Goal: Transaction & Acquisition: Purchase product/service

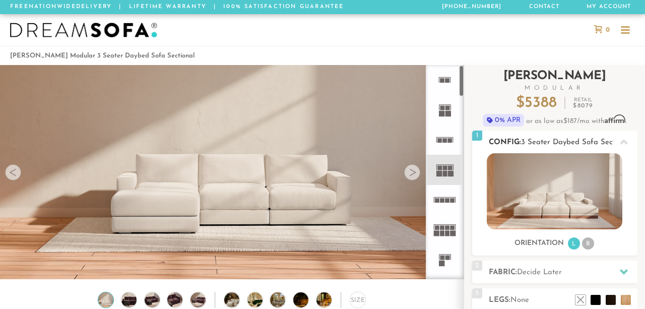
scroll to position [68, 0]
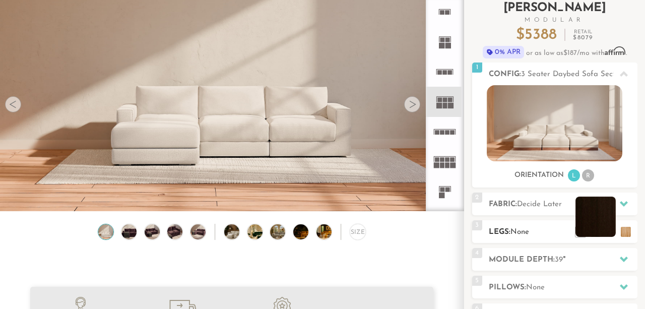
click at [612, 234] on li at bounding box center [595, 216] width 40 height 40
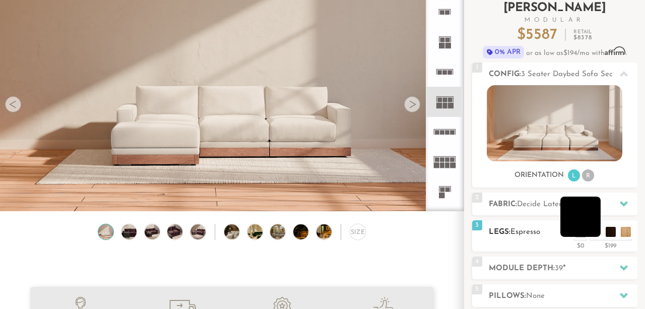
click at [596, 234] on li at bounding box center [580, 216] width 40 height 40
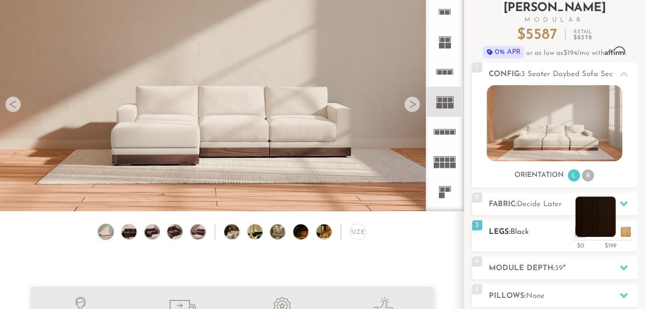
click at [614, 233] on li at bounding box center [595, 216] width 40 height 40
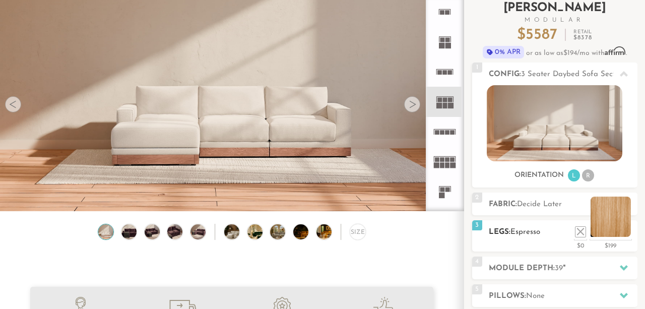
click at [627, 234] on li at bounding box center [610, 216] width 40 height 40
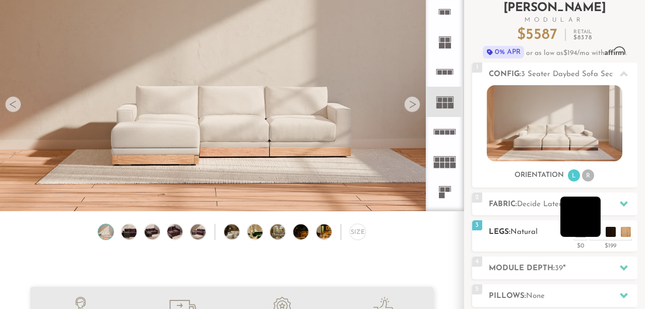
click at [597, 232] on li at bounding box center [580, 216] width 40 height 40
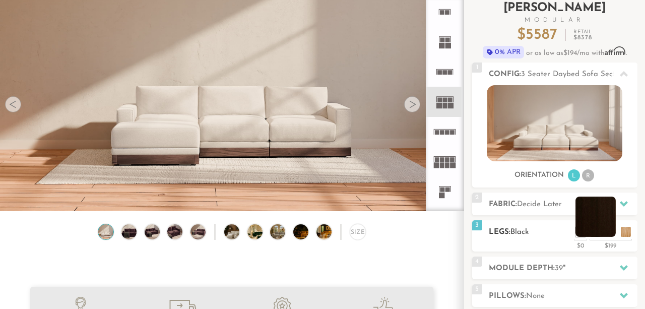
click at [605, 234] on li at bounding box center [595, 216] width 40 height 40
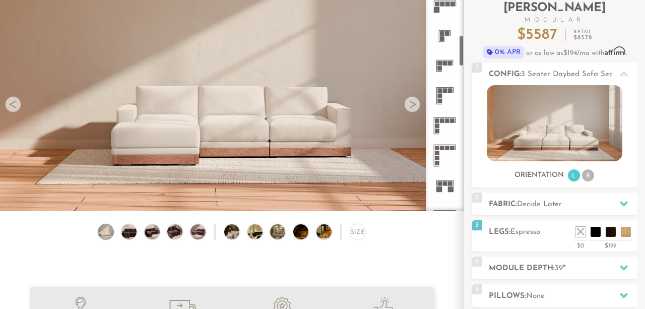
scroll to position [270, 0]
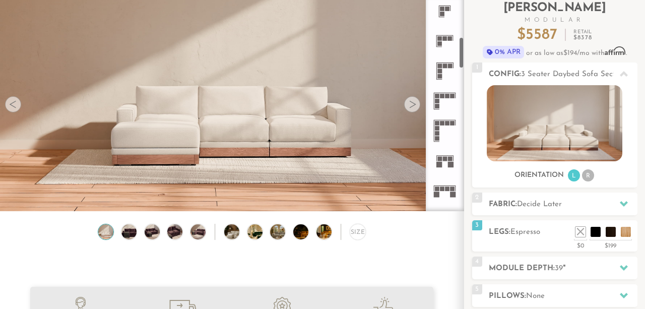
click at [444, 153] on icon at bounding box center [445, 161] width 30 height 30
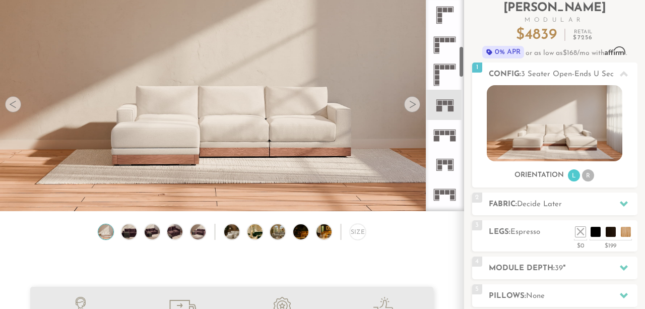
scroll to position [328, 0]
click at [448, 140] on icon at bounding box center [445, 133] width 30 height 30
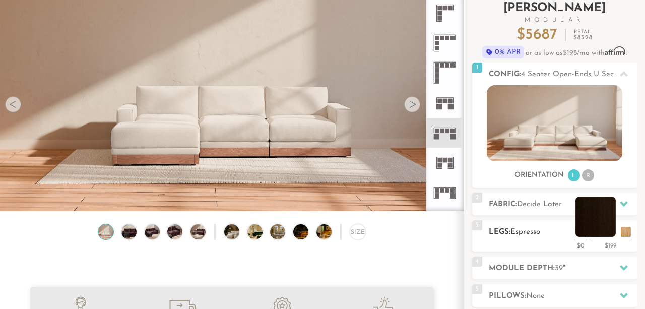
click at [612, 234] on li at bounding box center [595, 216] width 40 height 40
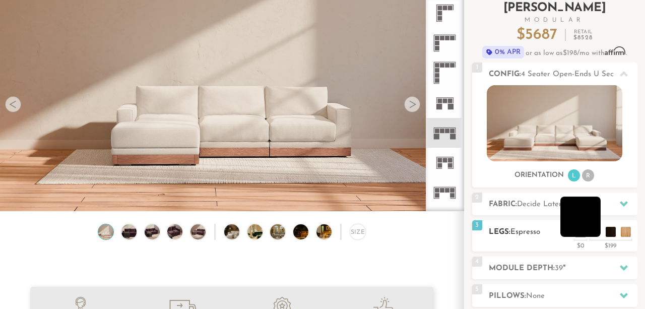
click at [596, 231] on li at bounding box center [580, 216] width 40 height 40
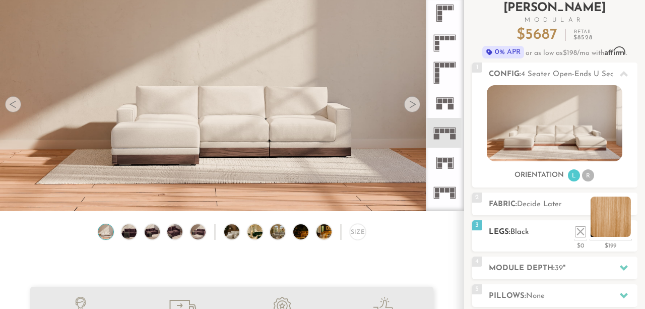
click at [619, 227] on li at bounding box center [610, 216] width 40 height 40
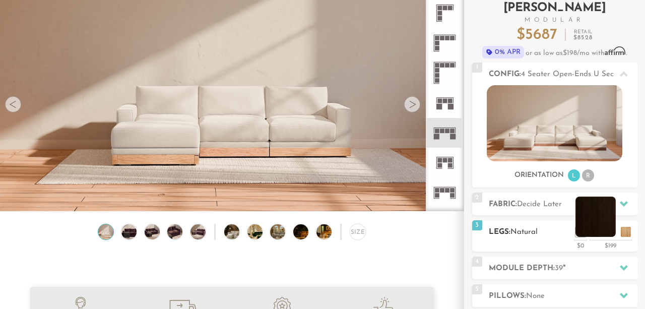
click at [610, 234] on li at bounding box center [595, 216] width 40 height 40
